Goal: Task Accomplishment & Management: Use online tool/utility

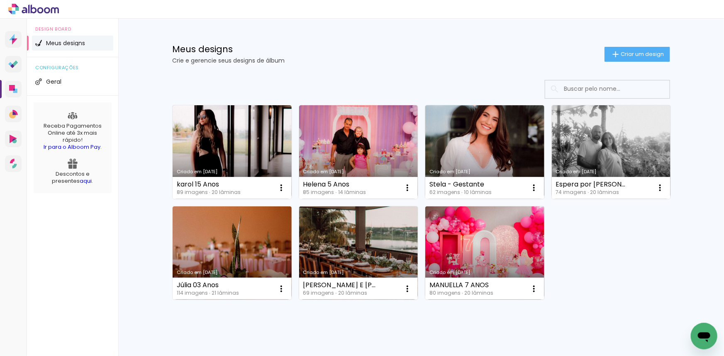
scroll to position [70, 0]
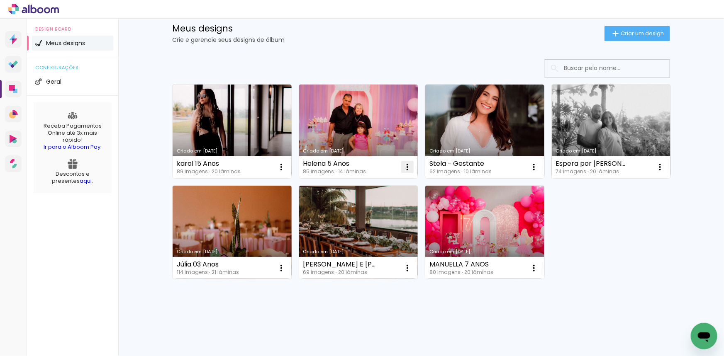
click at [286, 169] on iron-icon at bounding box center [281, 167] width 10 height 10
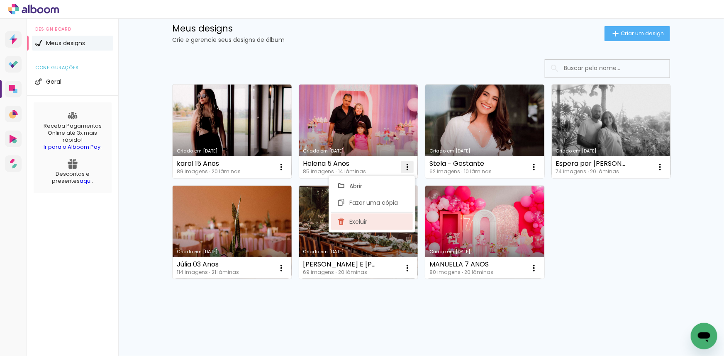
click at [367, 221] on span "Excluir" at bounding box center [358, 222] width 18 height 6
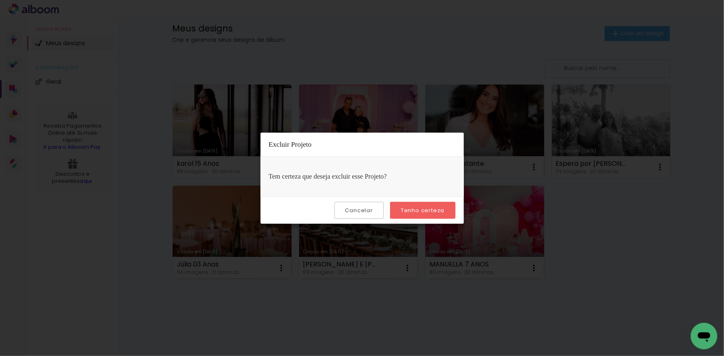
click at [0, 0] on slot "Tenho certeza" at bounding box center [0, 0] width 0 height 0
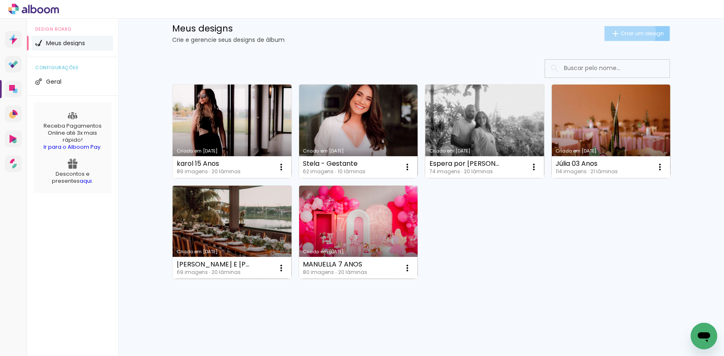
click at [624, 33] on span "Criar um design" at bounding box center [641, 33] width 43 height 5
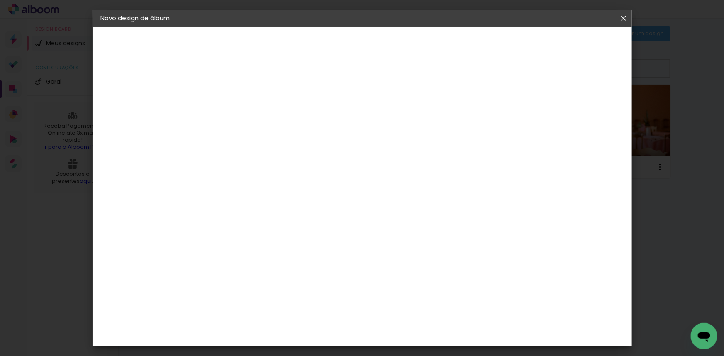
click at [236, 111] on input at bounding box center [236, 111] width 0 height 13
type input "[PERSON_NAME] 6 anos"
type paper-input "[PERSON_NAME] 6 anos"
click at [0, 0] on slot "Avançar" at bounding box center [0, 0] width 0 height 0
click at [391, 120] on paper-item "Tamanho Livre" at bounding box center [352, 126] width 80 height 18
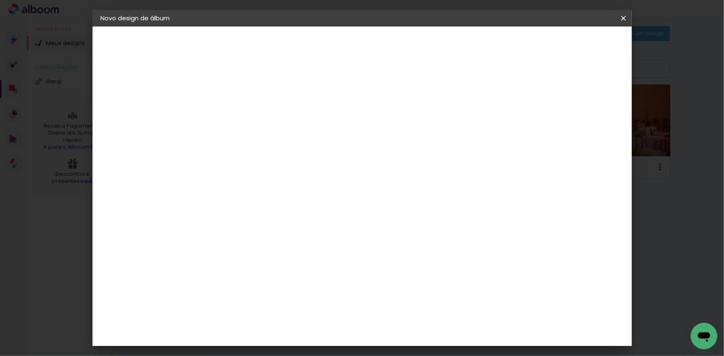
click at [0, 0] on slot "Avançar" at bounding box center [0, 0] width 0 height 0
click at [214, 236] on input "30" at bounding box center [210, 235] width 22 height 12
type input "20"
type paper-input "20"
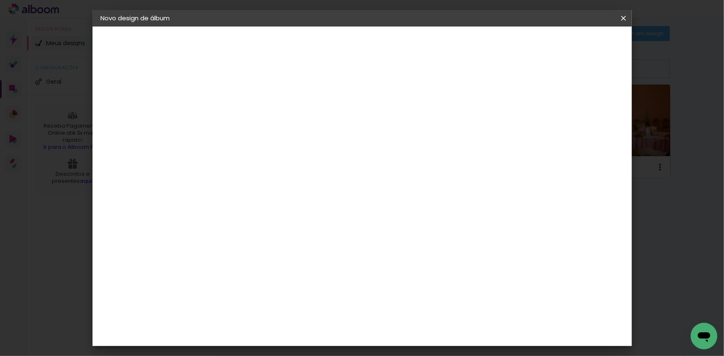
click at [531, 97] on div at bounding box center [526, 95] width 7 height 7
type paper-checkbox "on"
click at [531, 97] on div at bounding box center [526, 95] width 7 height 7
click at [572, 42] on span "Iniciar design" at bounding box center [553, 44] width 38 height 6
